Goal: Use online tool/utility: Utilize a website feature to perform a specific function

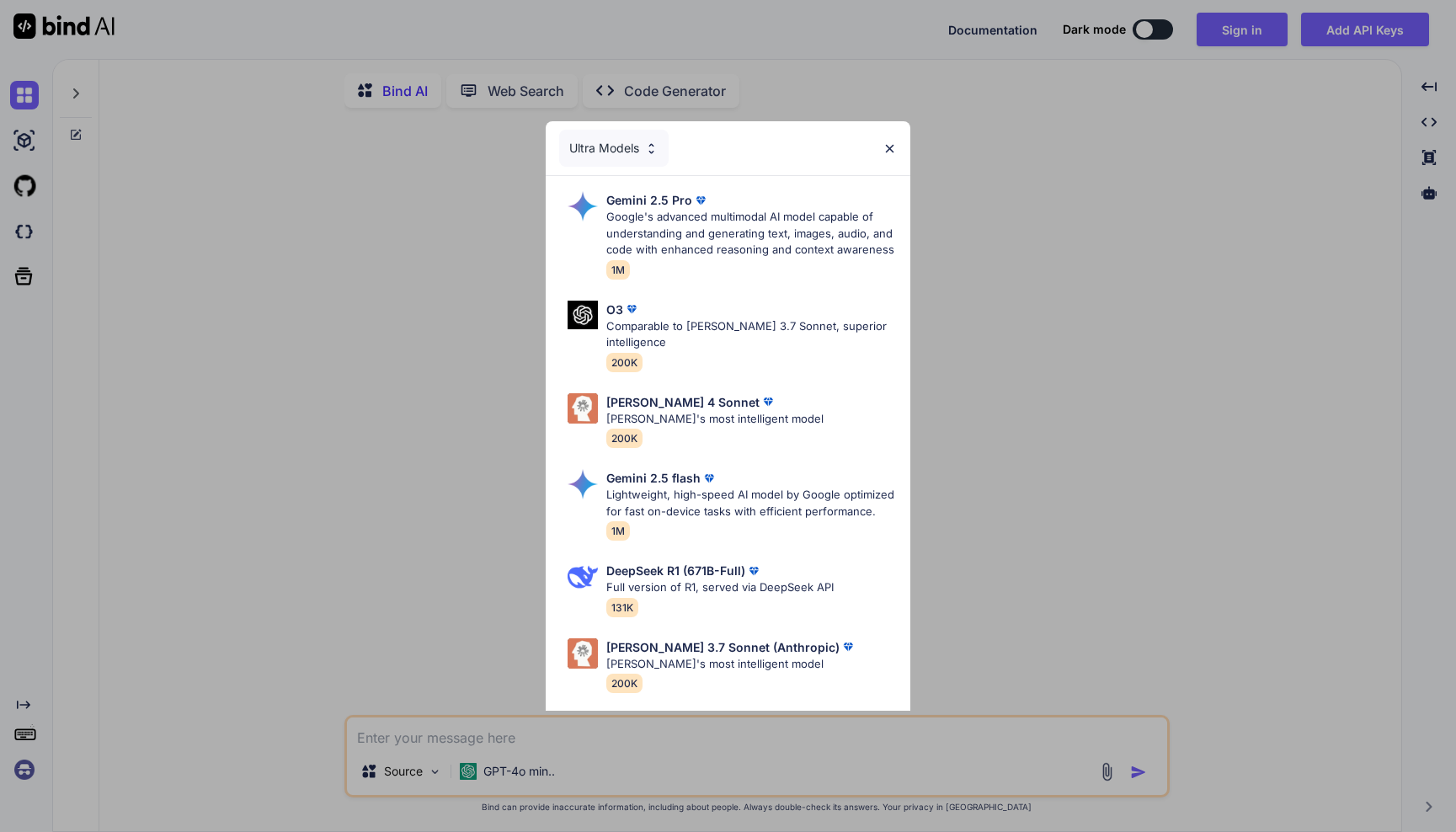
click at [887, 148] on img at bounding box center [890, 149] width 15 height 15
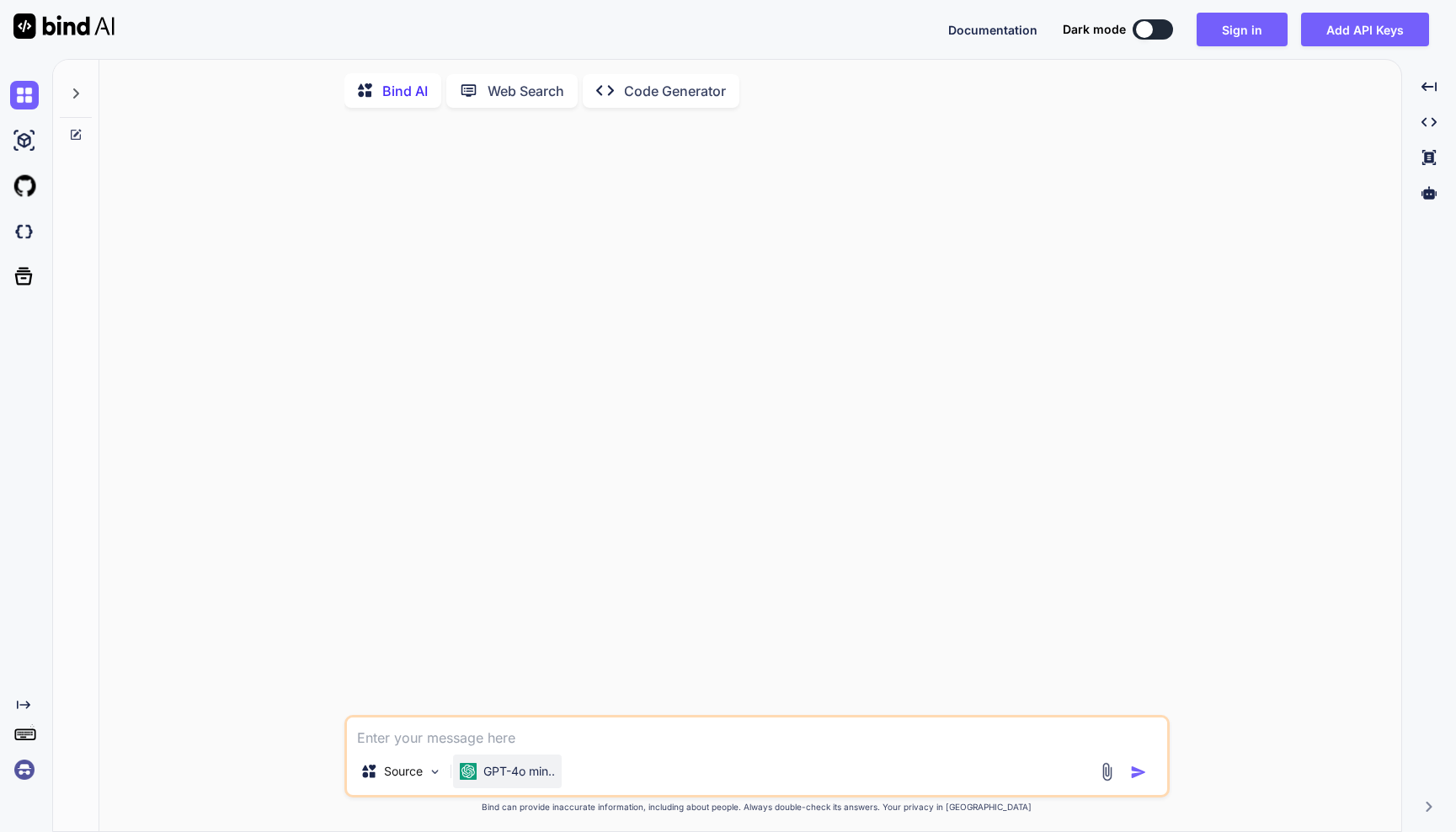
click at [521, 768] on p "GPT-4o min.." at bounding box center [519, 771] width 72 height 17
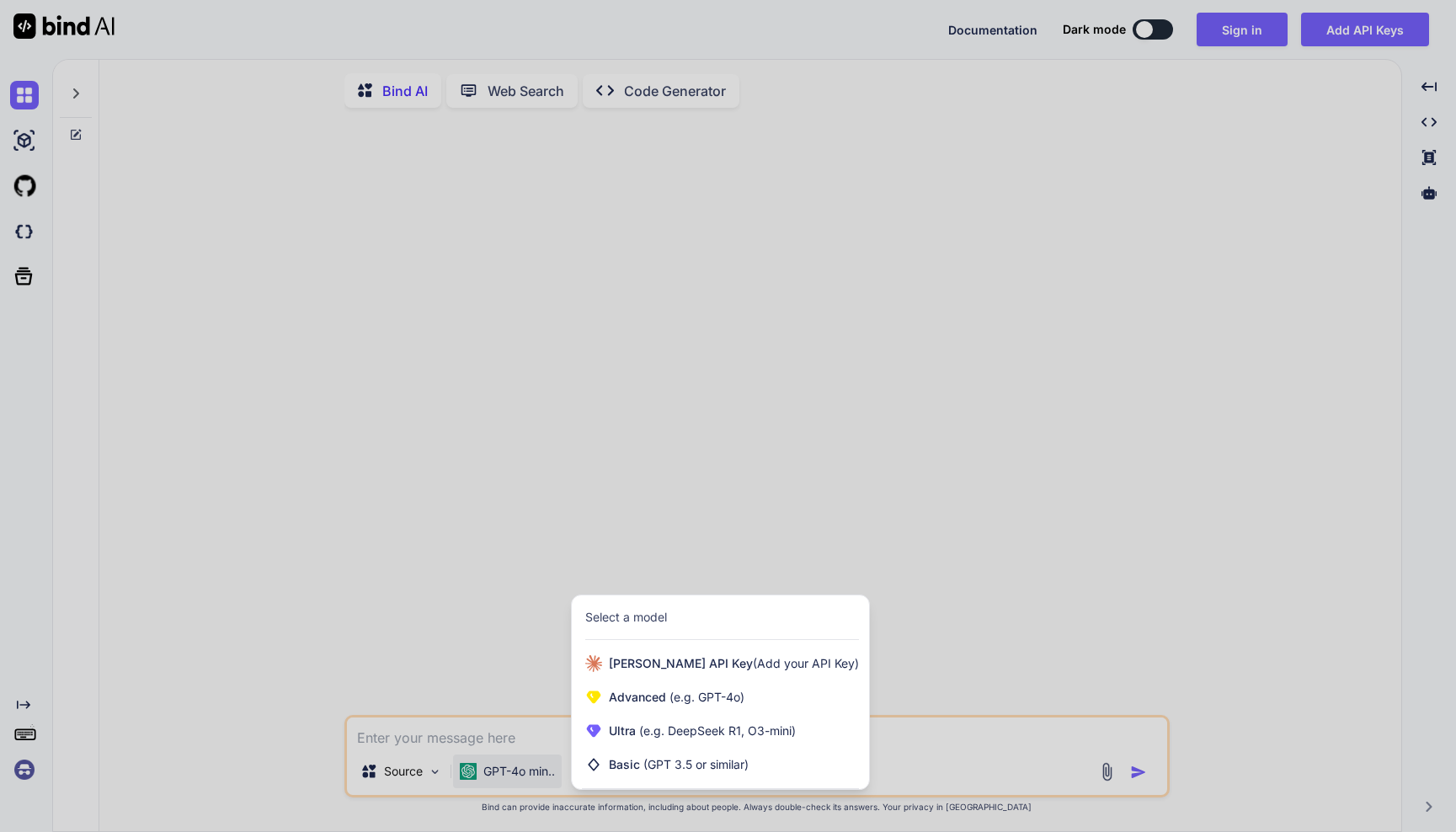
click at [760, 473] on div at bounding box center [728, 416] width 1456 height 832
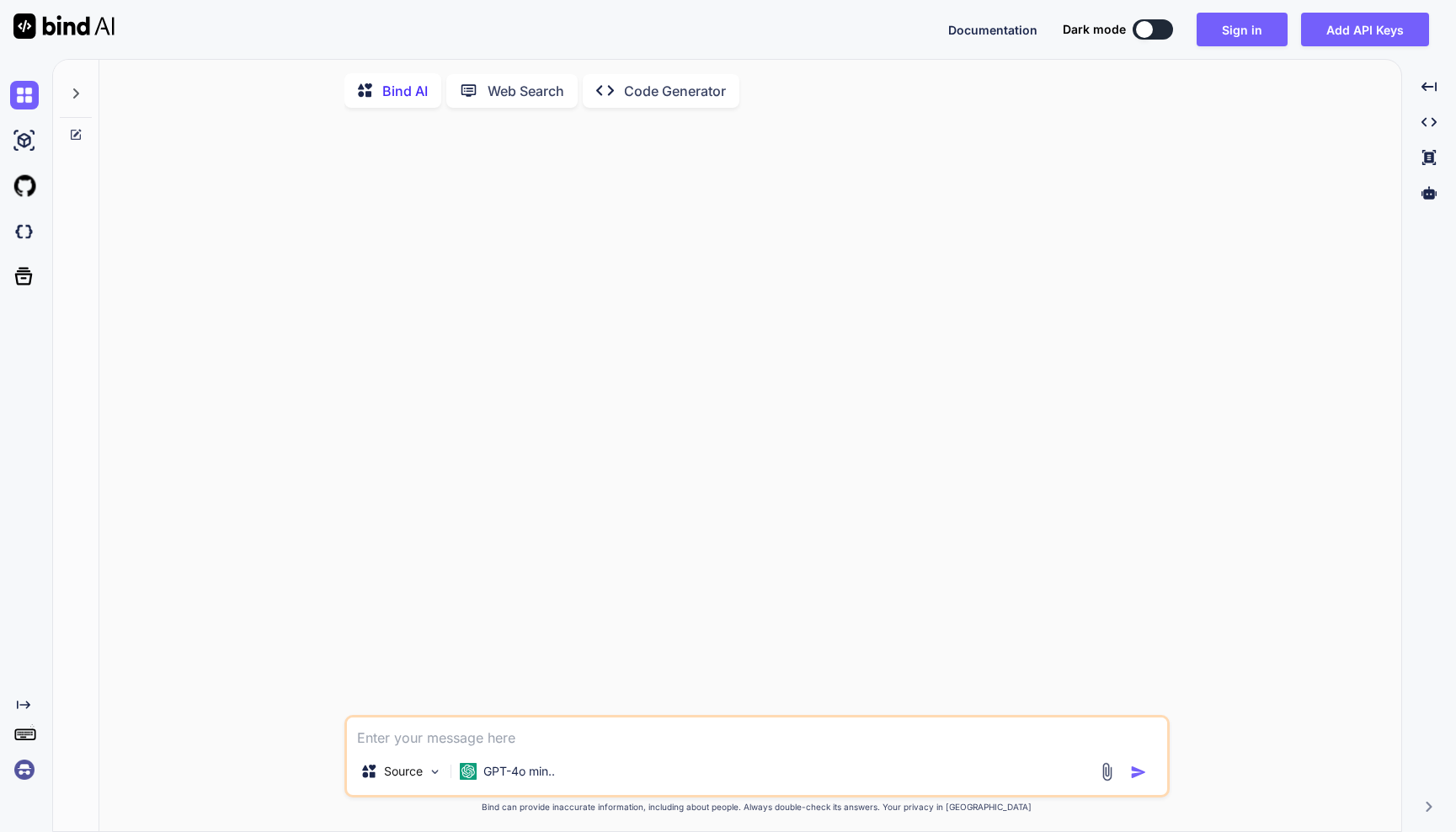
click at [25, 769] on img at bounding box center [24, 769] width 28 height 28
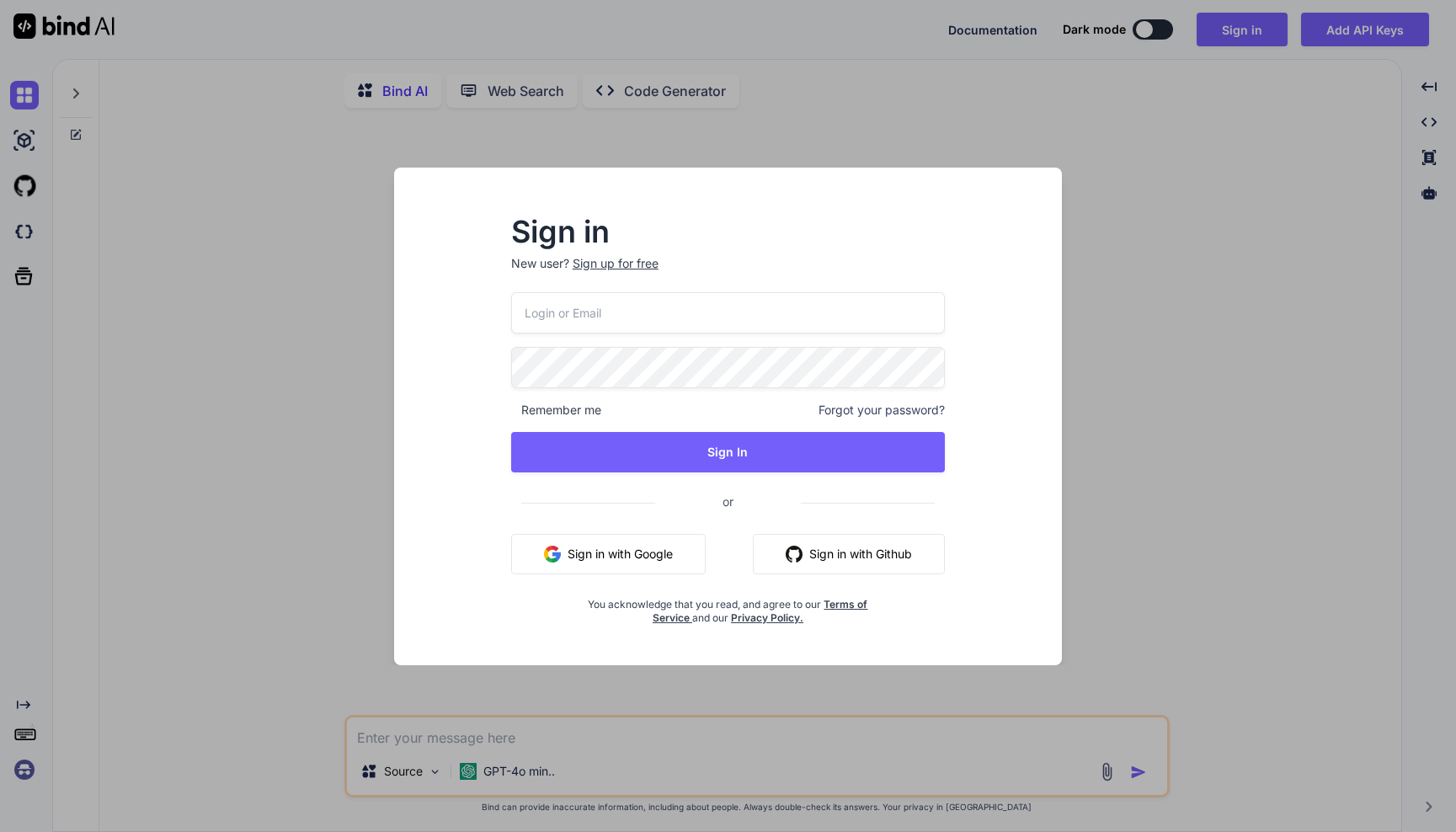
click at [270, 350] on div "Sign in New user? Sign up for free Remember me Forgot your password? Sign In or…" at bounding box center [728, 416] width 1456 height 832
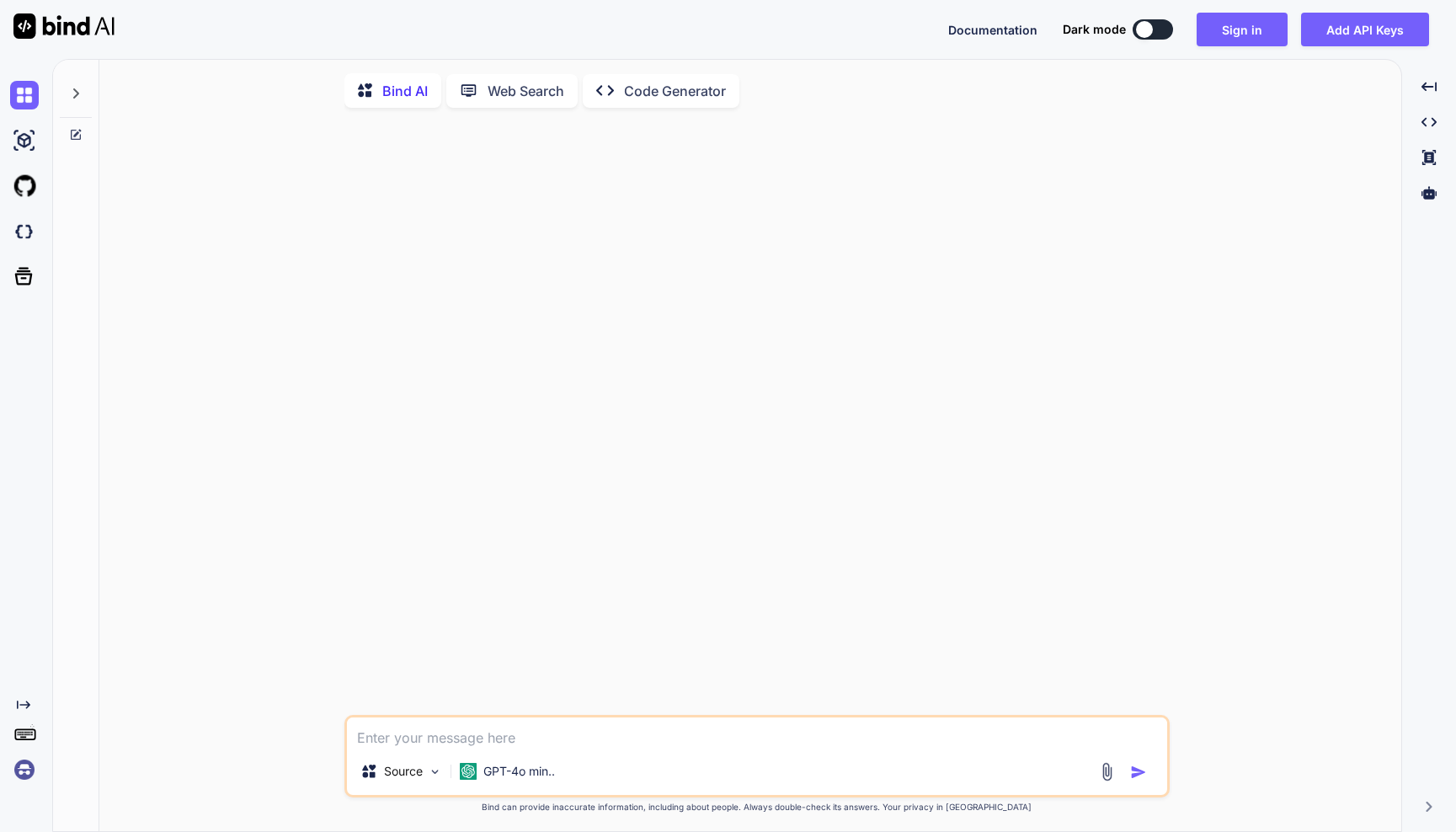
click at [265, 232] on div "Source GPT-4o min.. Created with Bind Always check its answers. Privacy in Bind…" at bounding box center [756, 477] width 1288 height 713
click at [102, 28] on img at bounding box center [64, 26] width 101 height 25
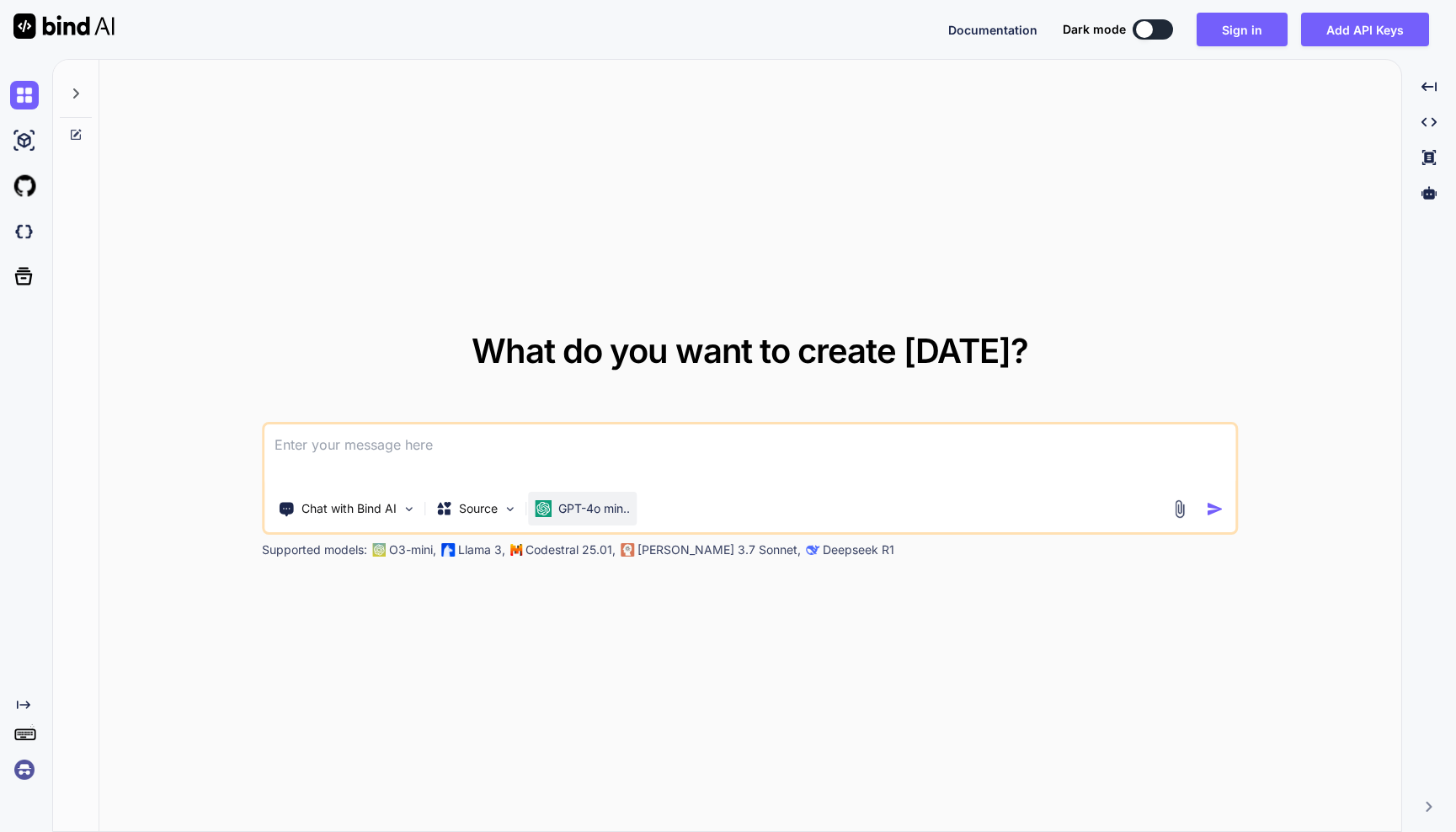
click at [573, 506] on p "GPT-4o min.." at bounding box center [593, 508] width 72 height 17
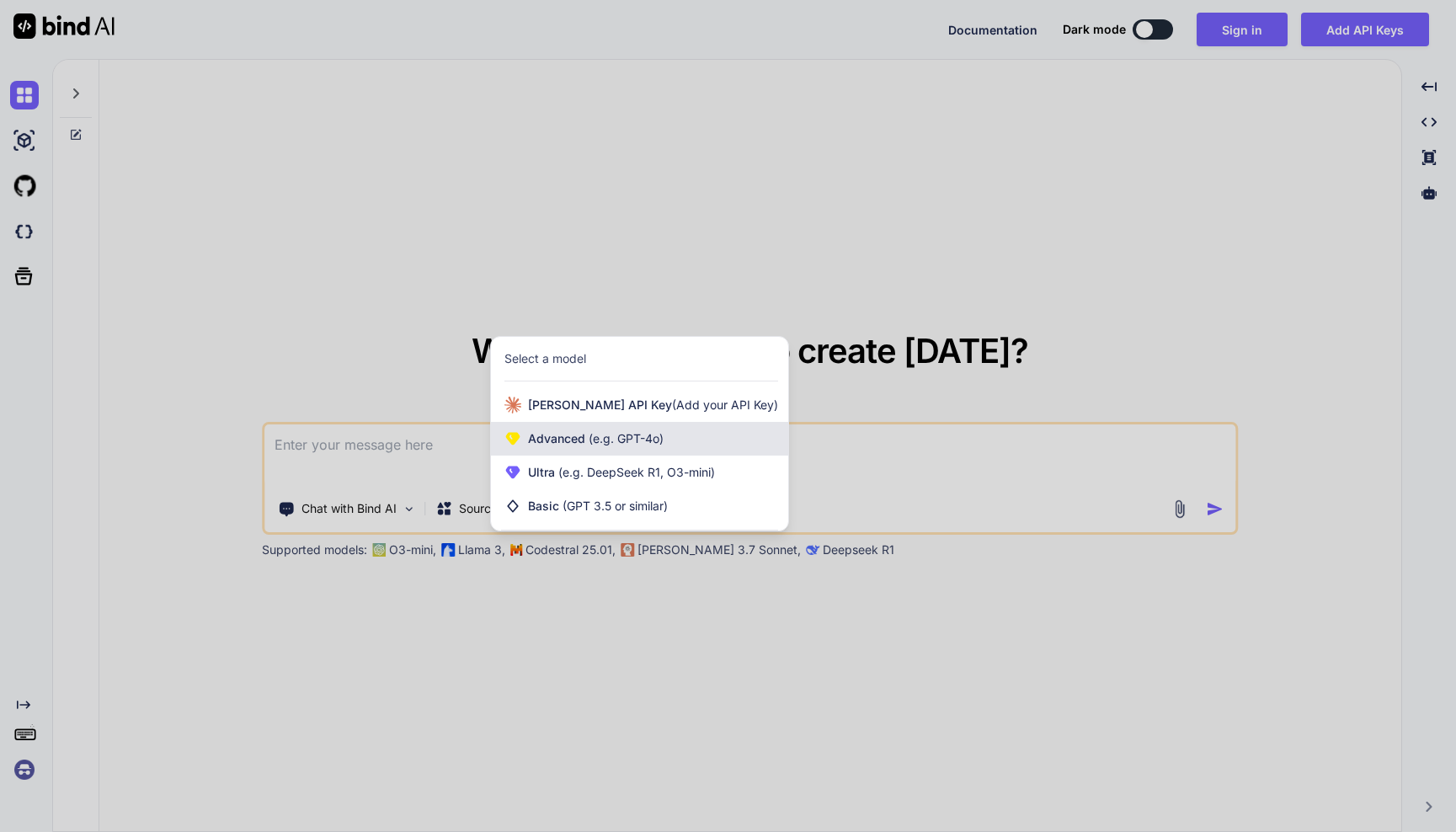
click at [677, 438] on div "Advanced (e.g. GPT-4o)" at bounding box center [639, 438] width 297 height 34
type textarea "x"
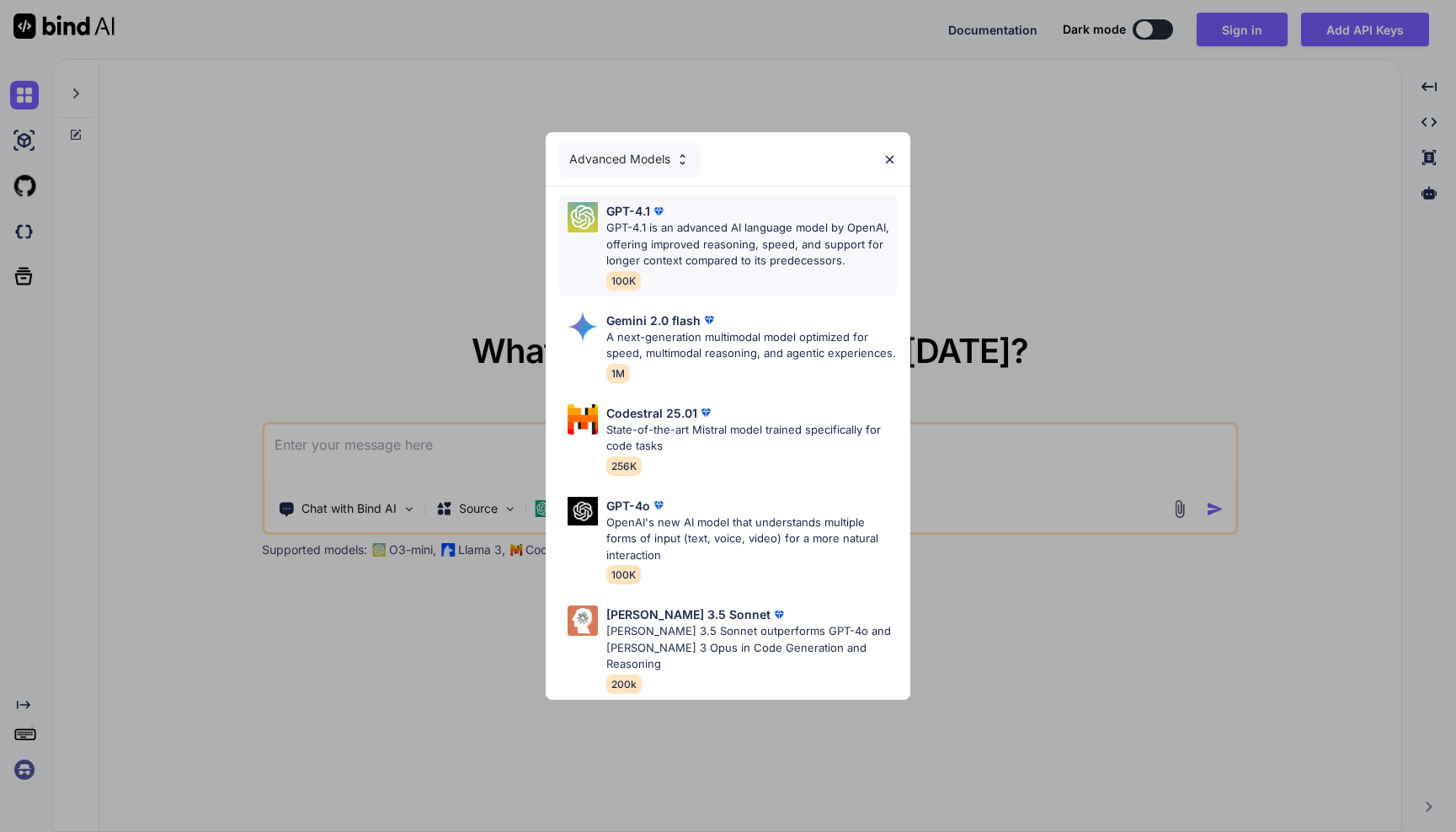
click at [749, 254] on p "GPT-4.1 is an advanced AI language model by OpenAI, offering improved reasoning…" at bounding box center [751, 245] width 290 height 50
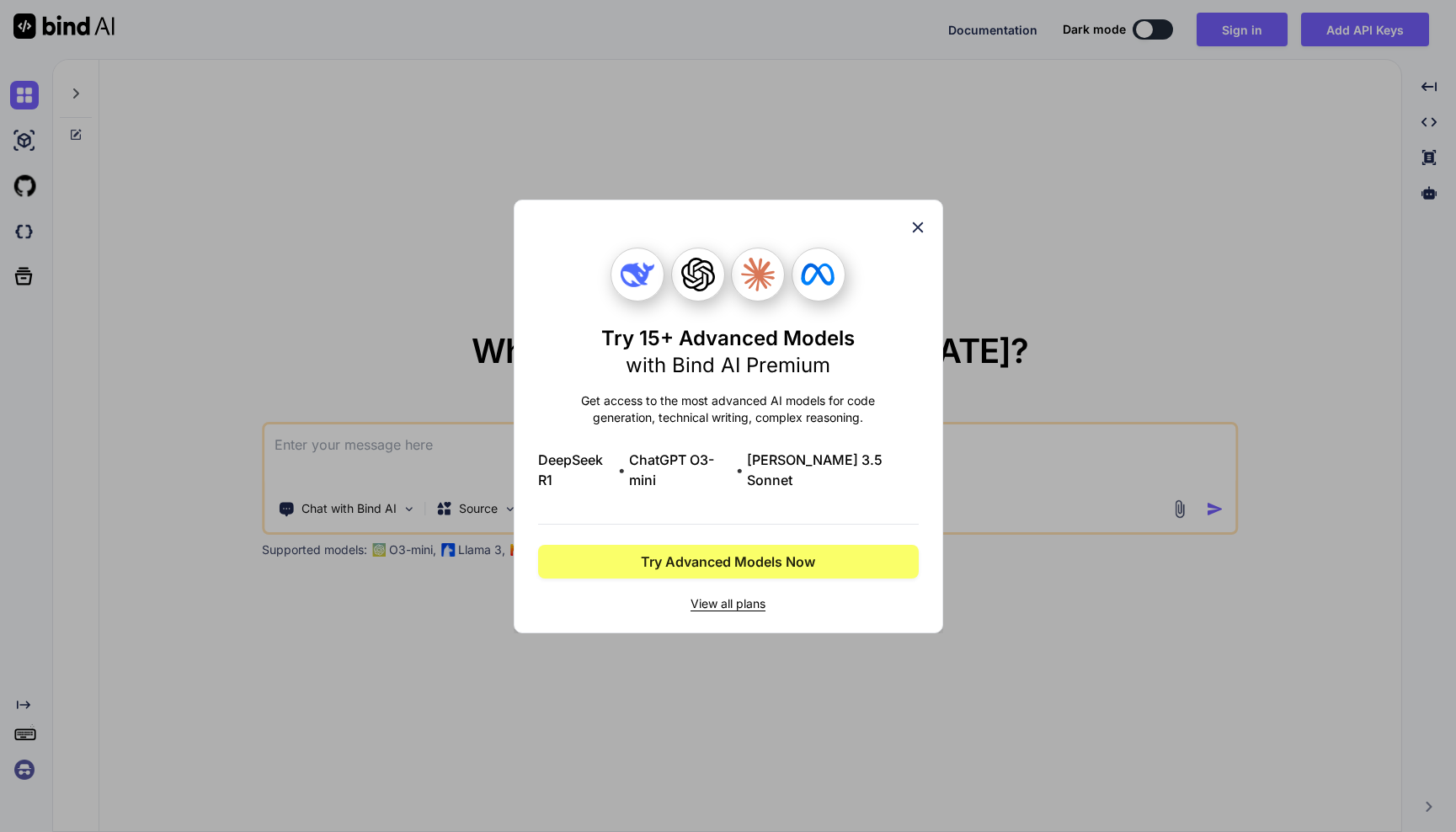
click at [925, 232] on icon at bounding box center [918, 227] width 18 height 18
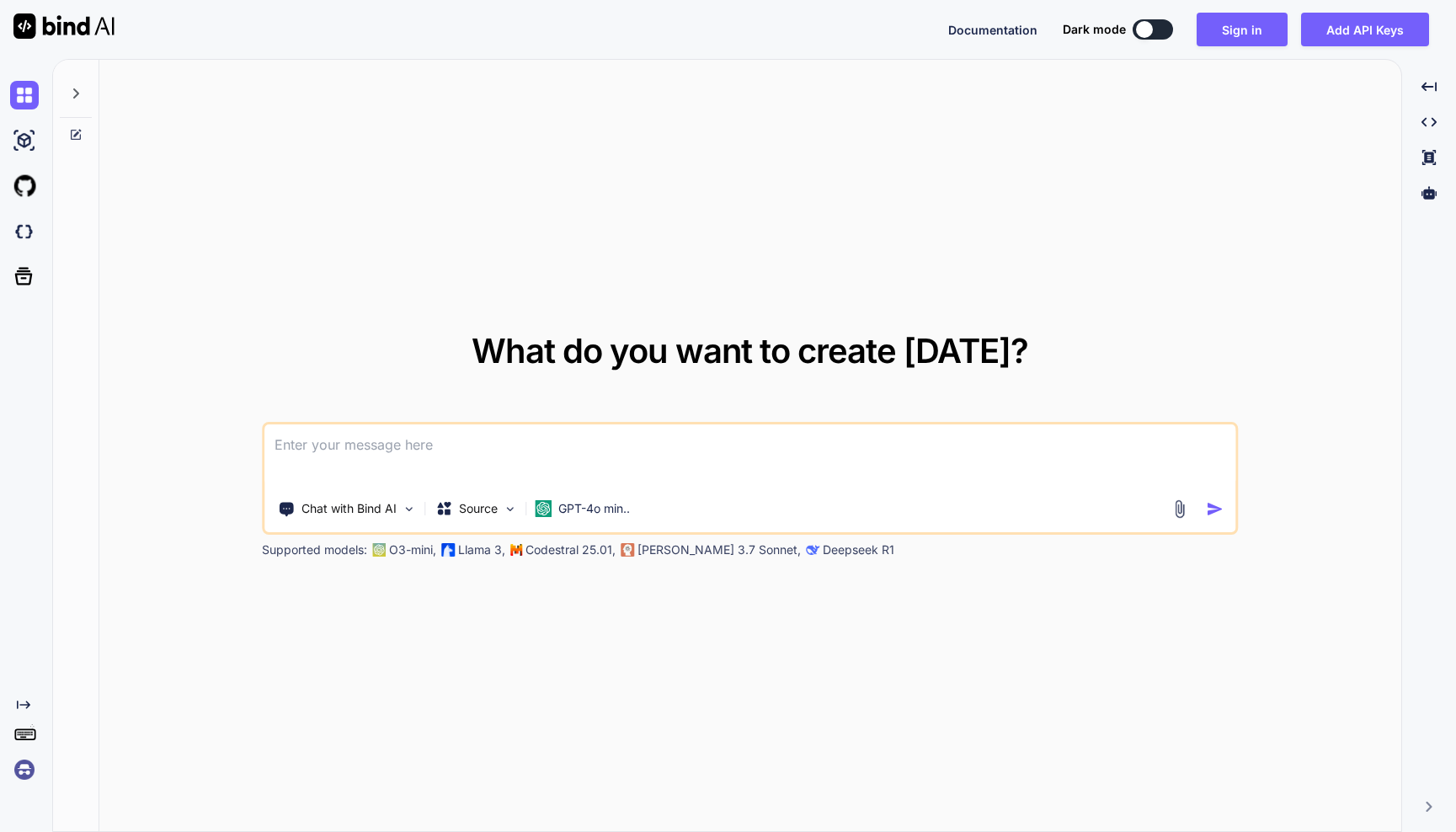
click at [1173, 252] on div "What do you want to create [DATE]? Chat with Bind AI Source GPT-4o min.. Suppor…" at bounding box center [750, 446] width 1301 height 773
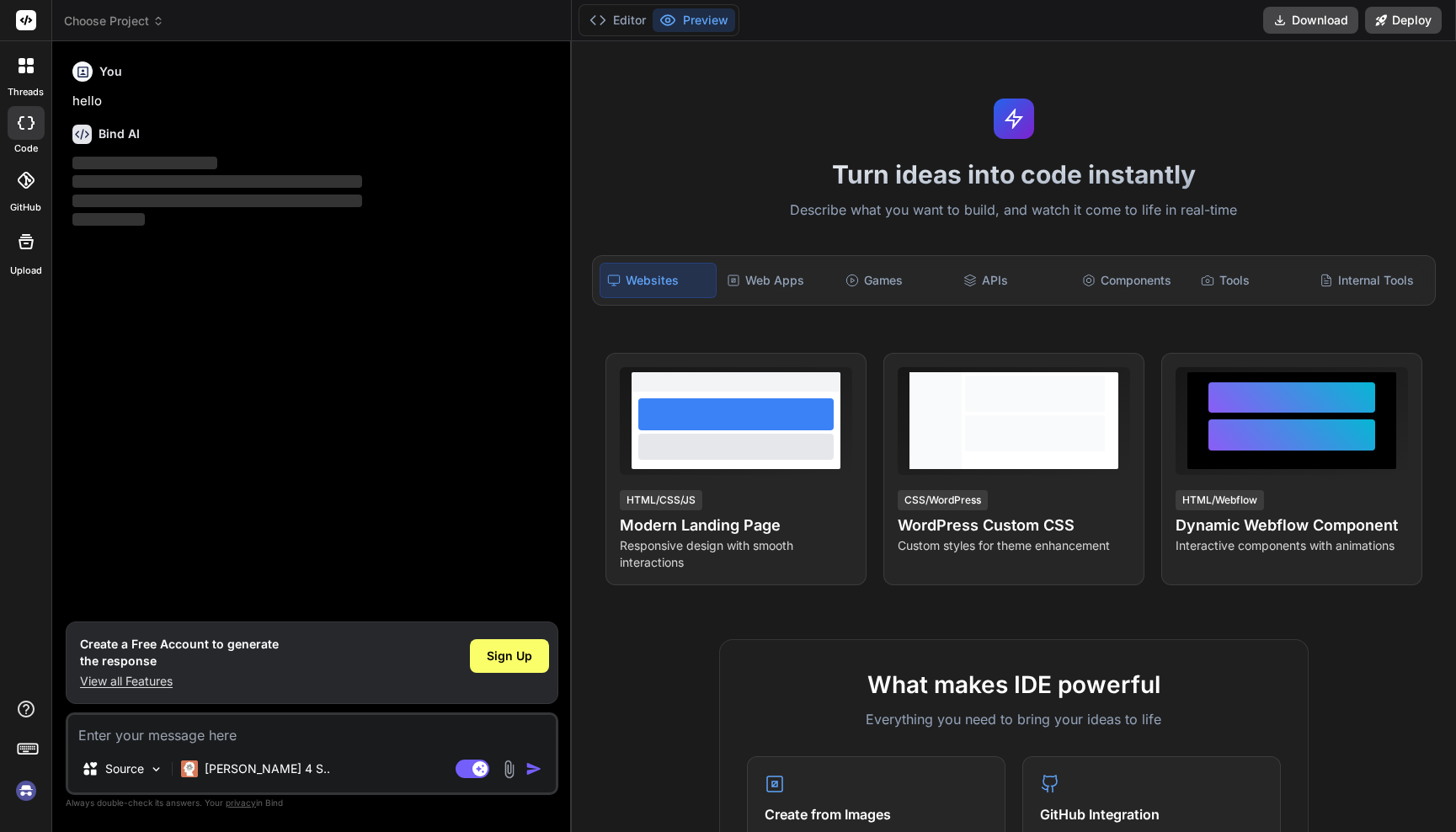
type textarea "x"
click at [1296, 18] on button "Download" at bounding box center [1311, 20] width 95 height 27
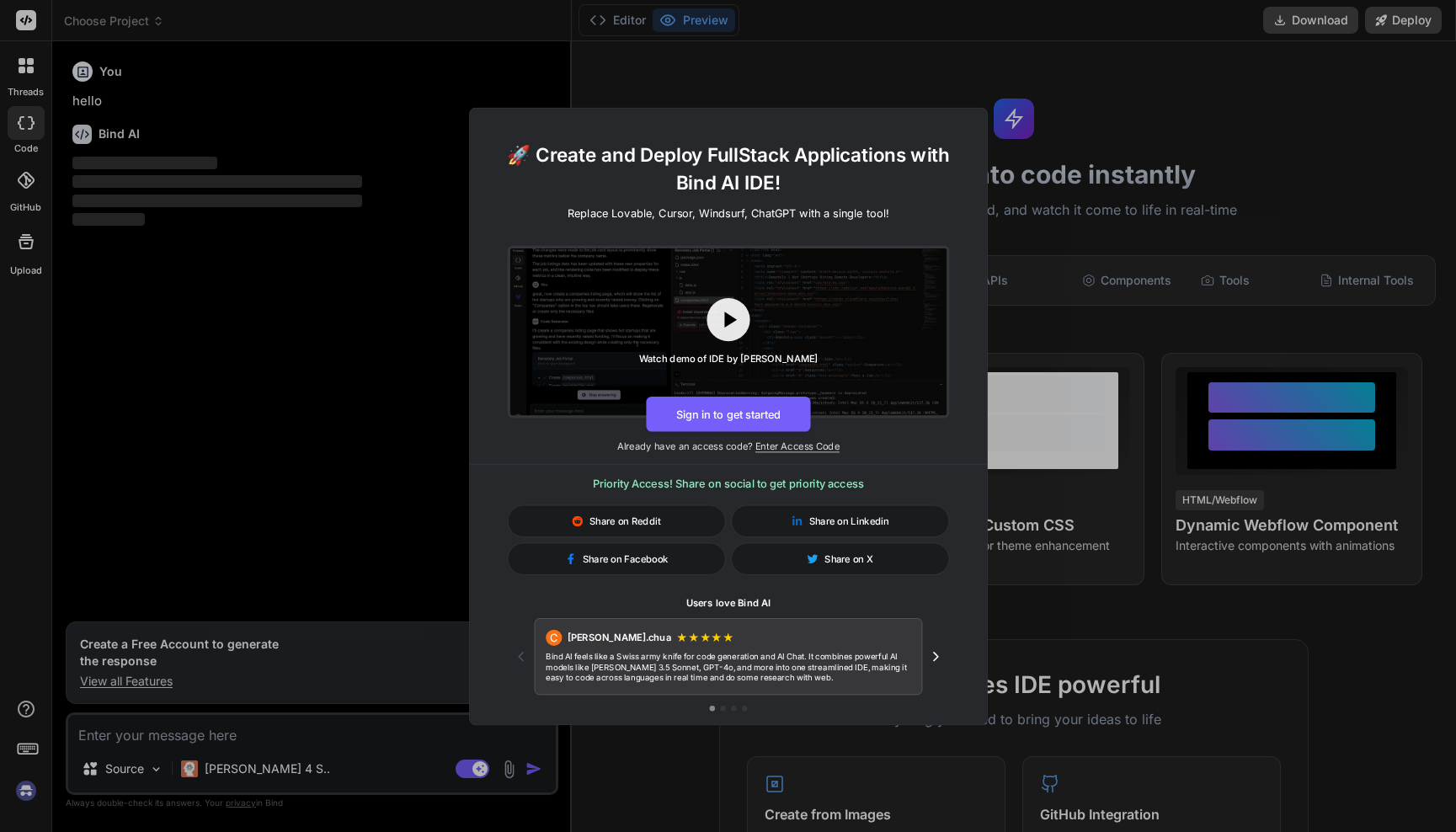
click at [1277, 70] on div "🚀 Create and Deploy FullStack Applications with Bind AI IDE! Replace Lovable, C…" at bounding box center [728, 416] width 1456 height 832
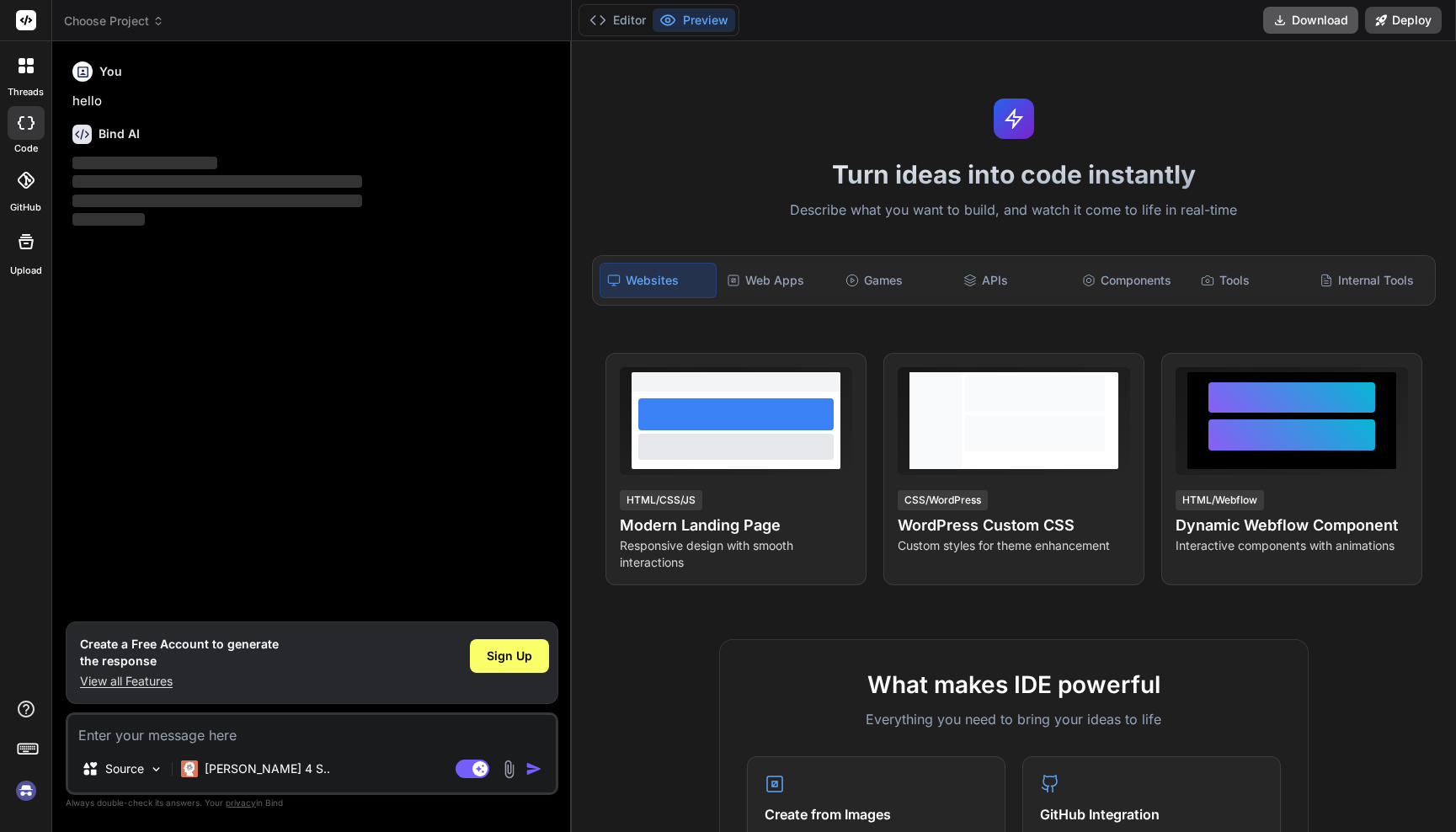
click at [1323, 18] on button "Download" at bounding box center [1311, 20] width 95 height 27
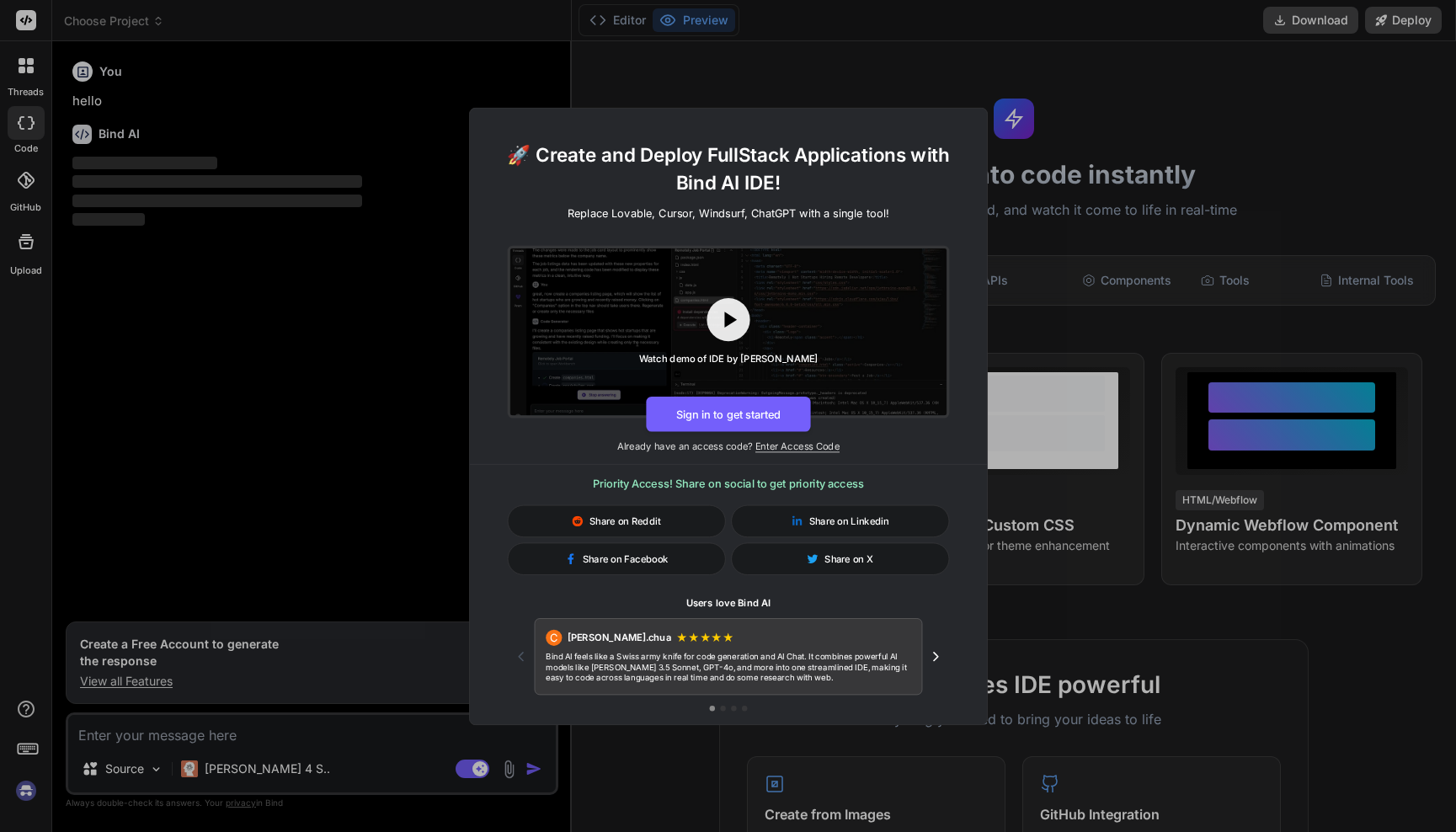
click at [849, 52] on div "🚀 Create and Deploy FullStack Applications with Bind AI IDE! Replace Lovable, C…" at bounding box center [728, 416] width 1456 height 832
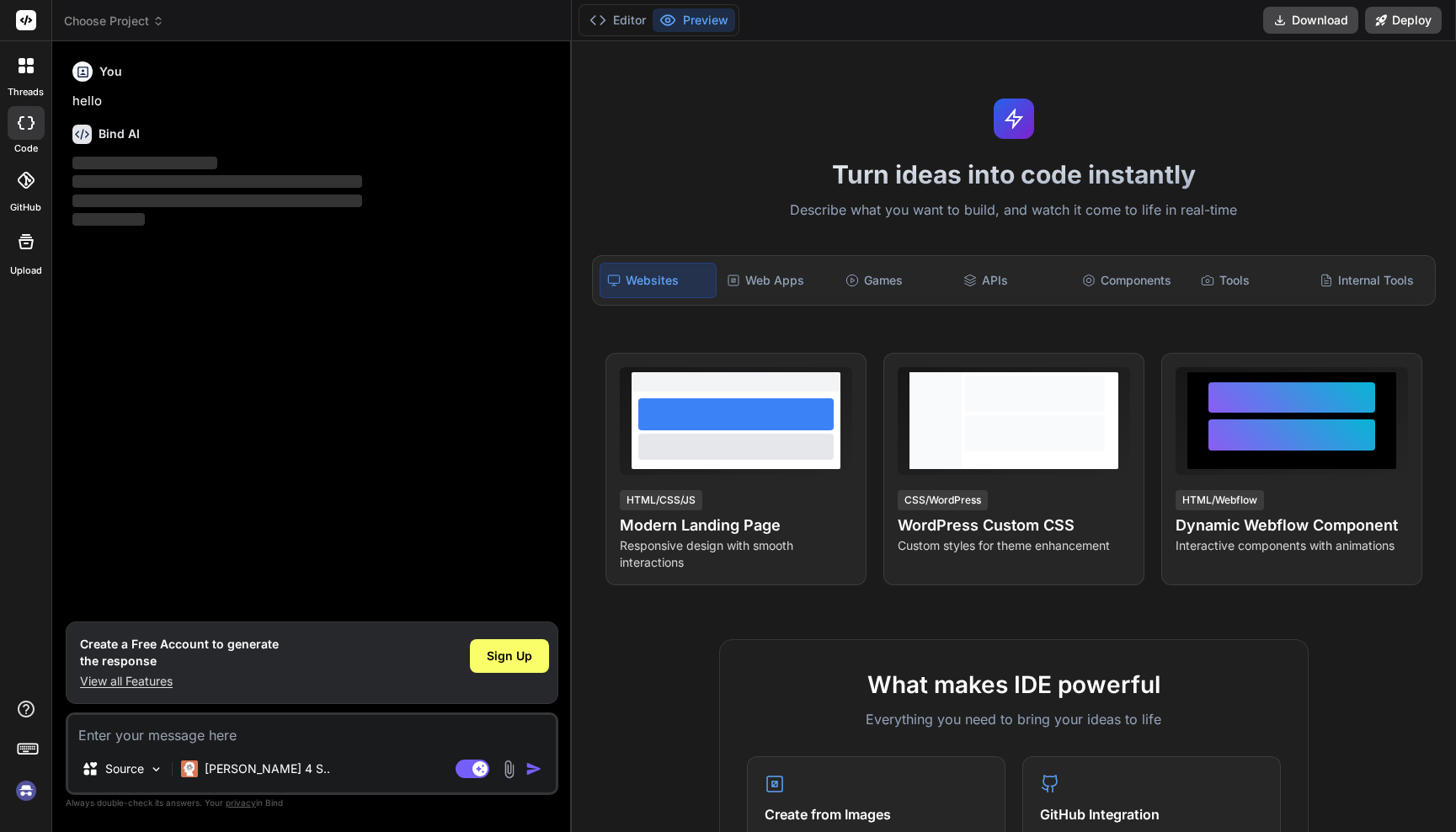
click at [203, 204] on span "‌" at bounding box center [217, 201] width 290 height 13
click at [314, 733] on textarea at bounding box center [312, 730] width 487 height 30
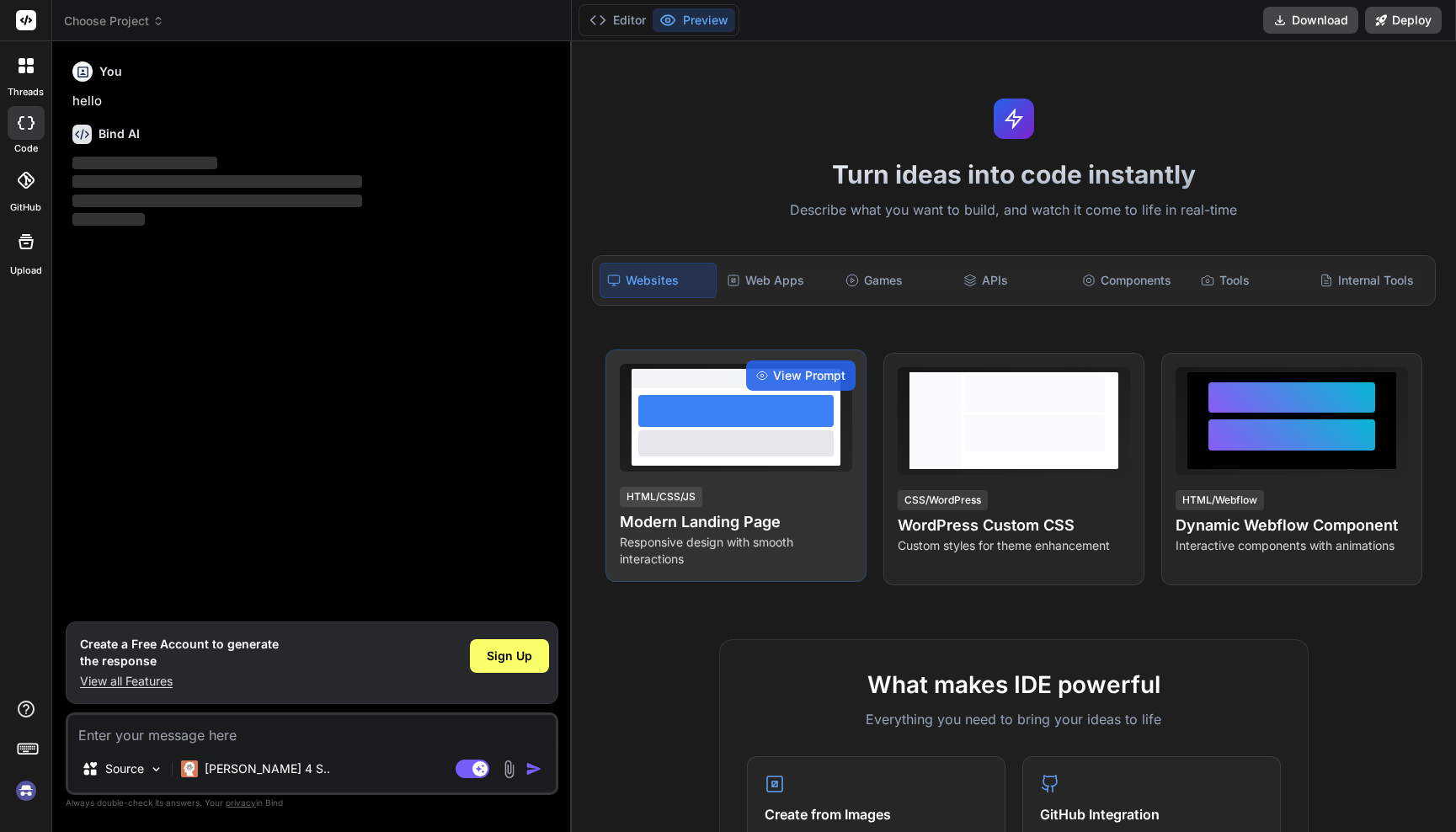
click at [757, 456] on div at bounding box center [735, 443] width 195 height 25
click at [793, 367] on span "View Prompt" at bounding box center [809, 376] width 73 height 17
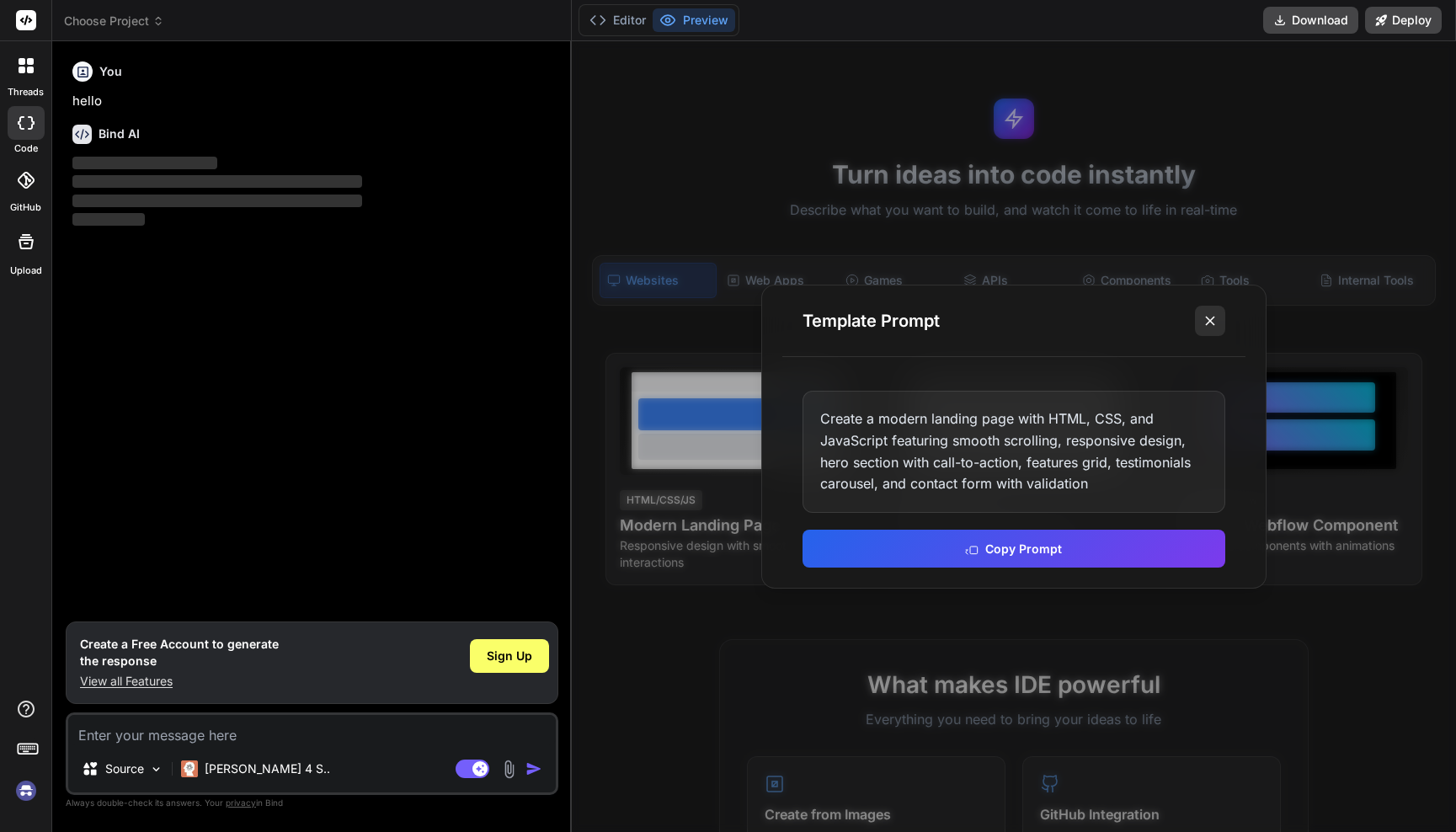
click at [1218, 320] on icon at bounding box center [1210, 321] width 17 height 17
